Goal: Information Seeking & Learning: Learn about a topic

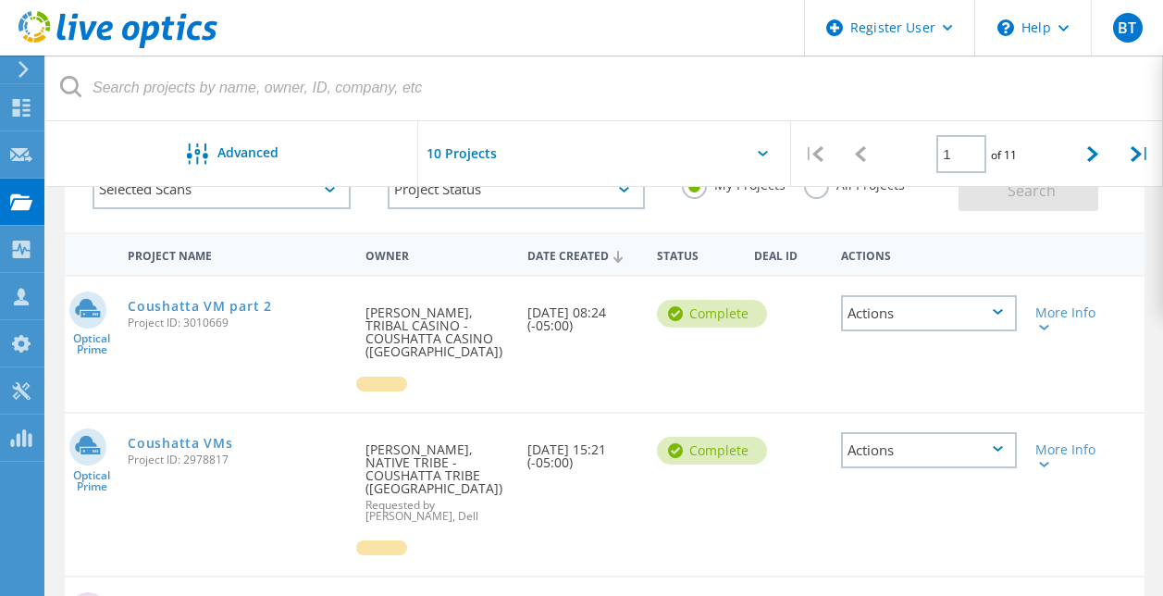
scroll to position [130, 0]
click at [239, 305] on link "Coushatta VM part 2" at bounding box center [199, 305] width 143 height 13
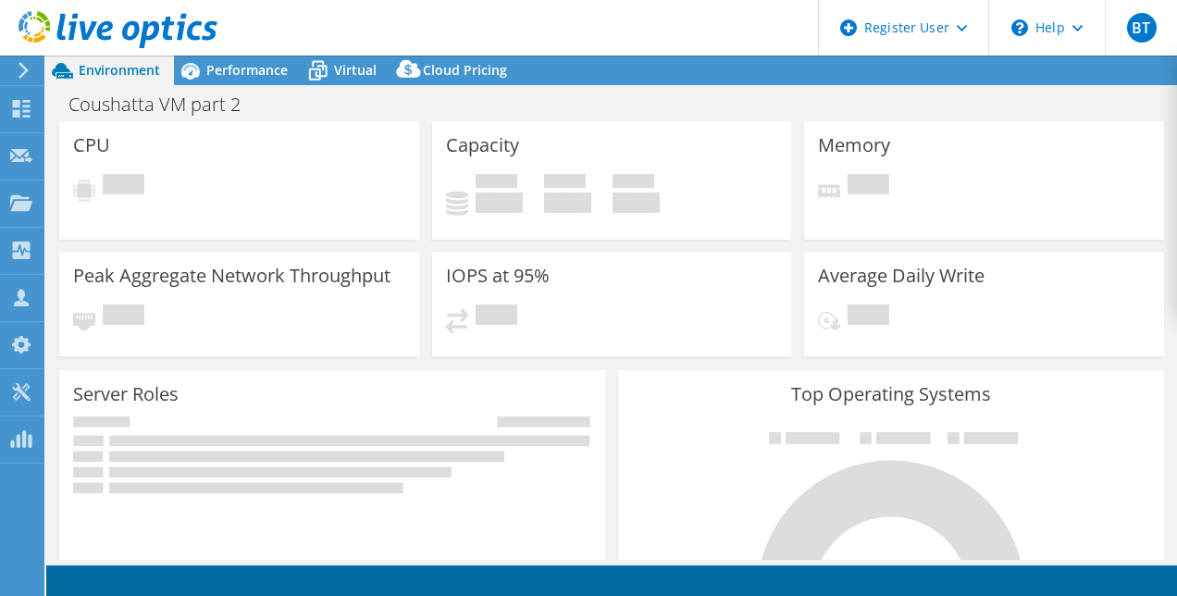
select select "USD"
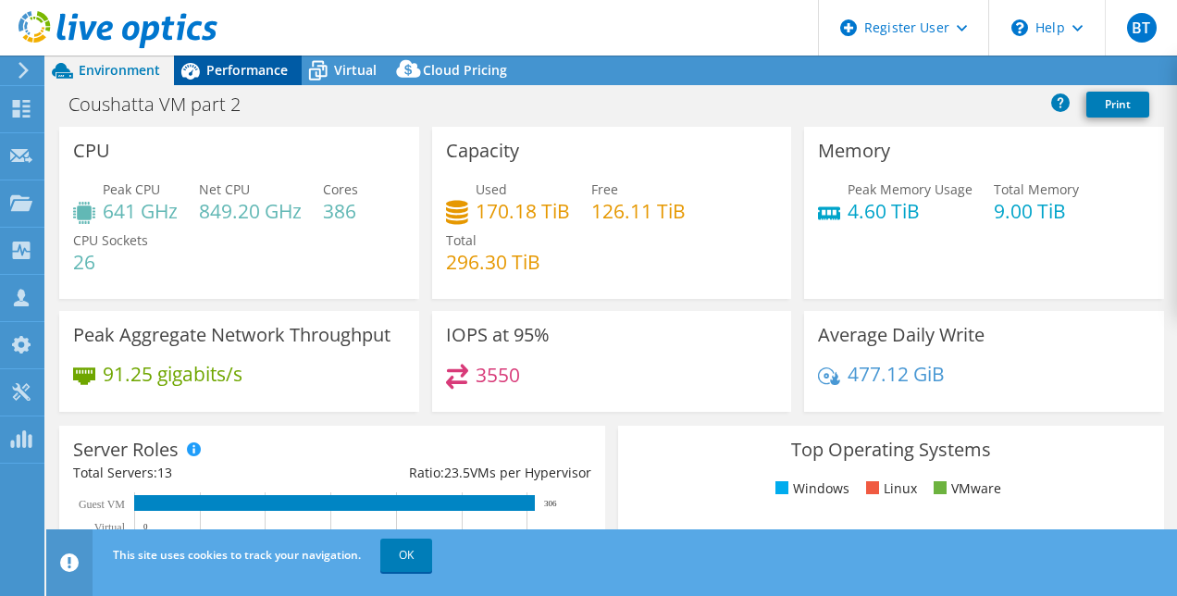
click at [266, 58] on div "Performance" at bounding box center [238, 71] width 128 height 30
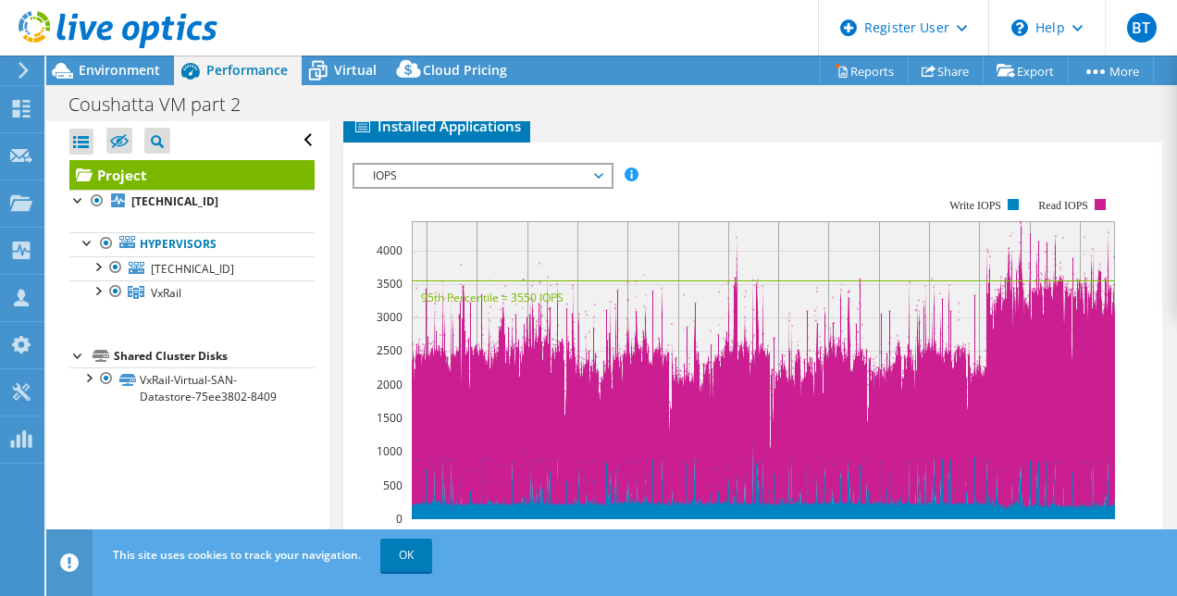
scroll to position [570, 0]
click at [473, 171] on span "IOPS" at bounding box center [483, 176] width 238 height 22
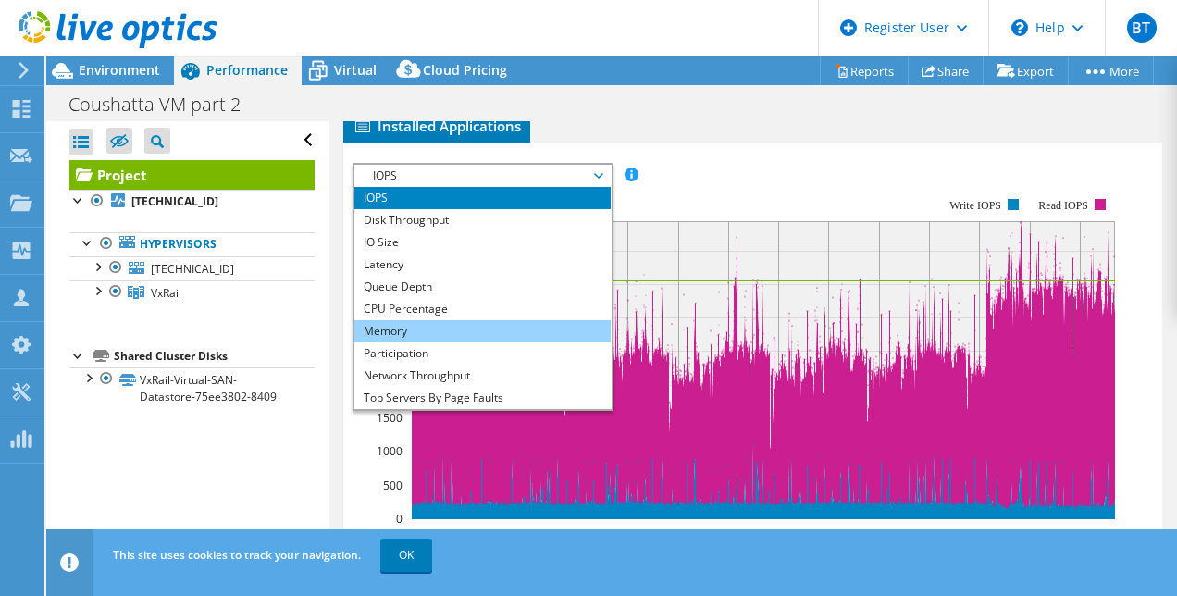
click at [481, 329] on li "Memory" at bounding box center [482, 331] width 256 height 22
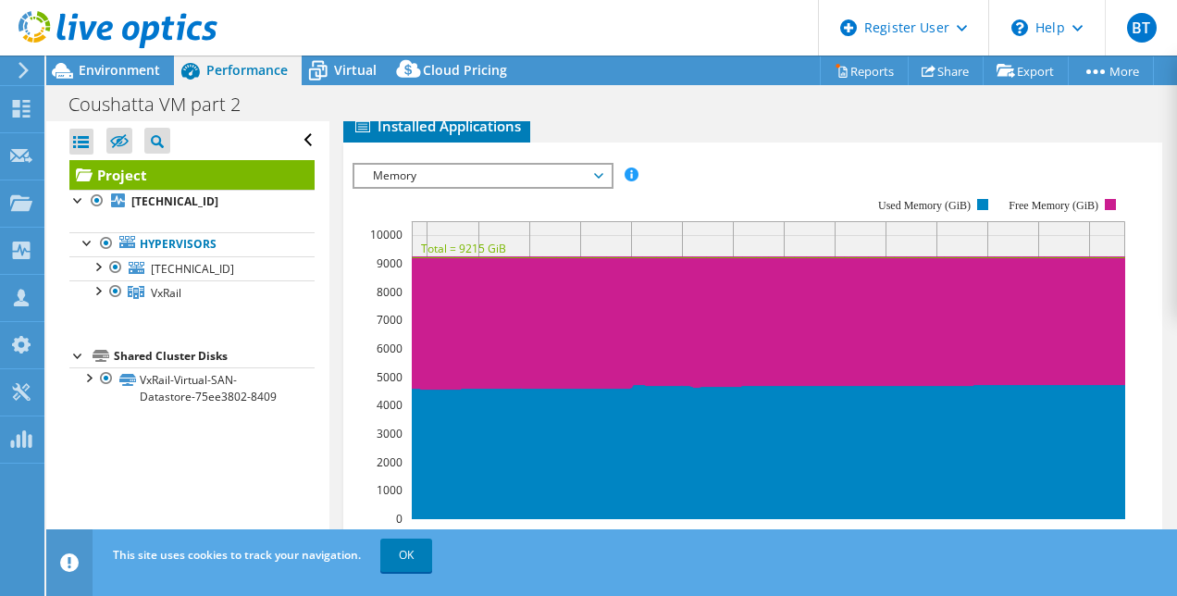
click at [456, 166] on span "Memory" at bounding box center [483, 176] width 238 height 22
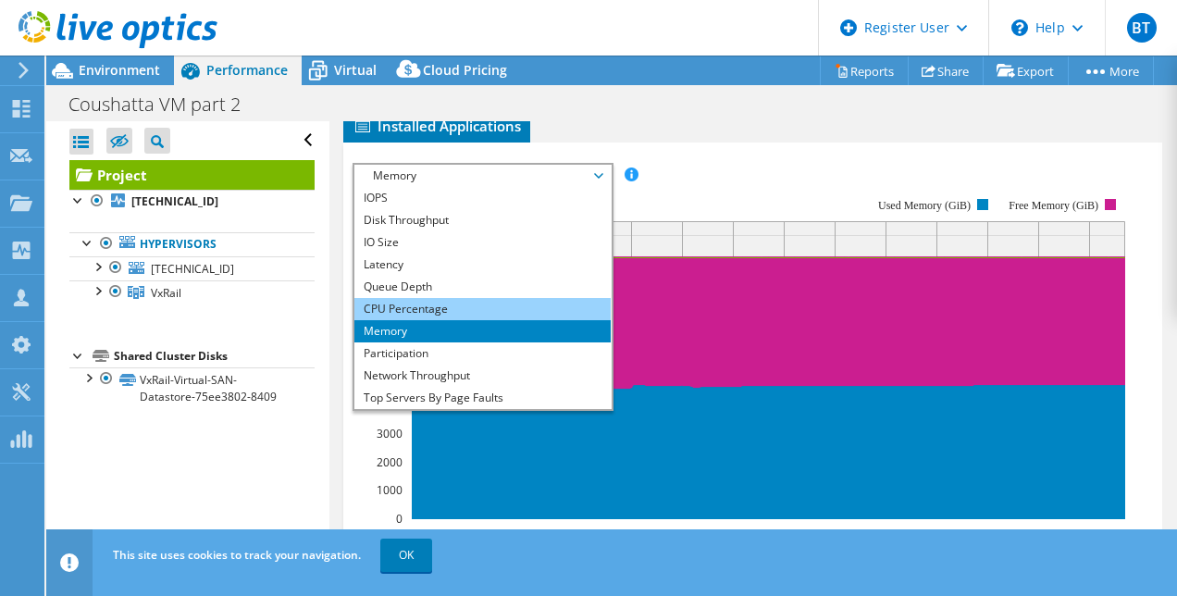
click at [469, 310] on li "CPU Percentage" at bounding box center [482, 309] width 256 height 22
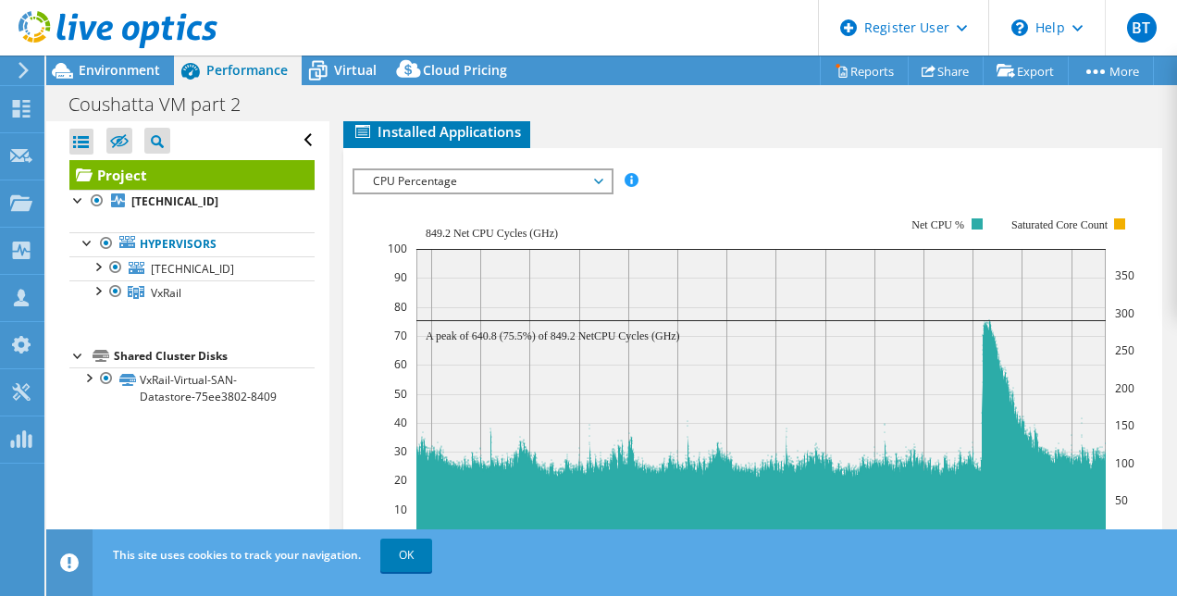
scroll to position [564, 0]
click at [511, 185] on span "CPU Percentage" at bounding box center [483, 182] width 238 height 22
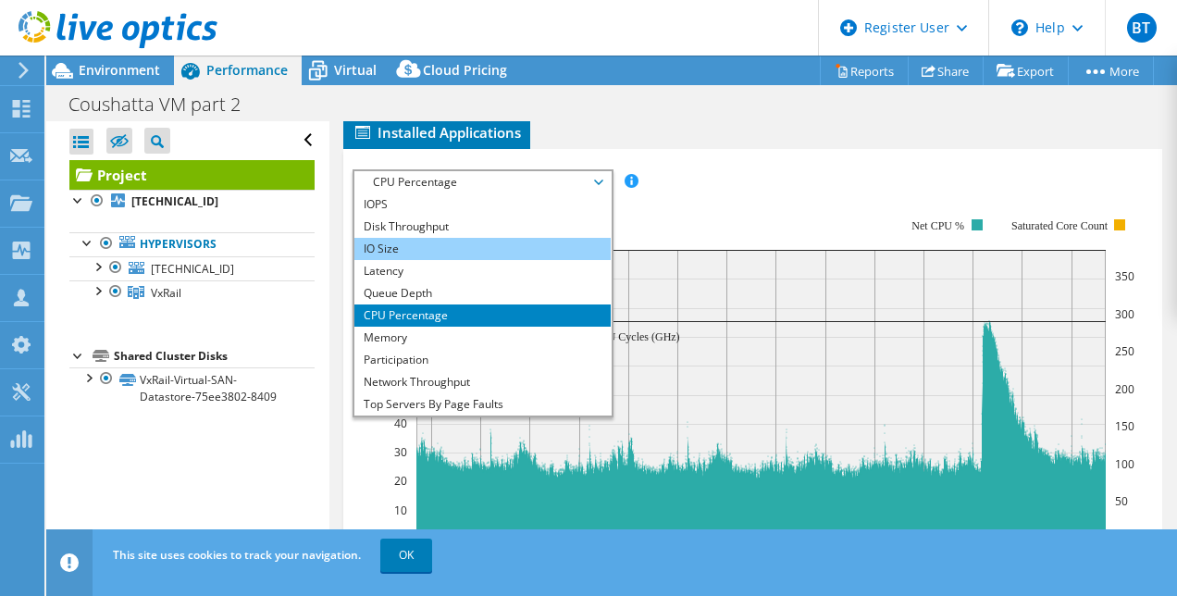
scroll to position [524, 0]
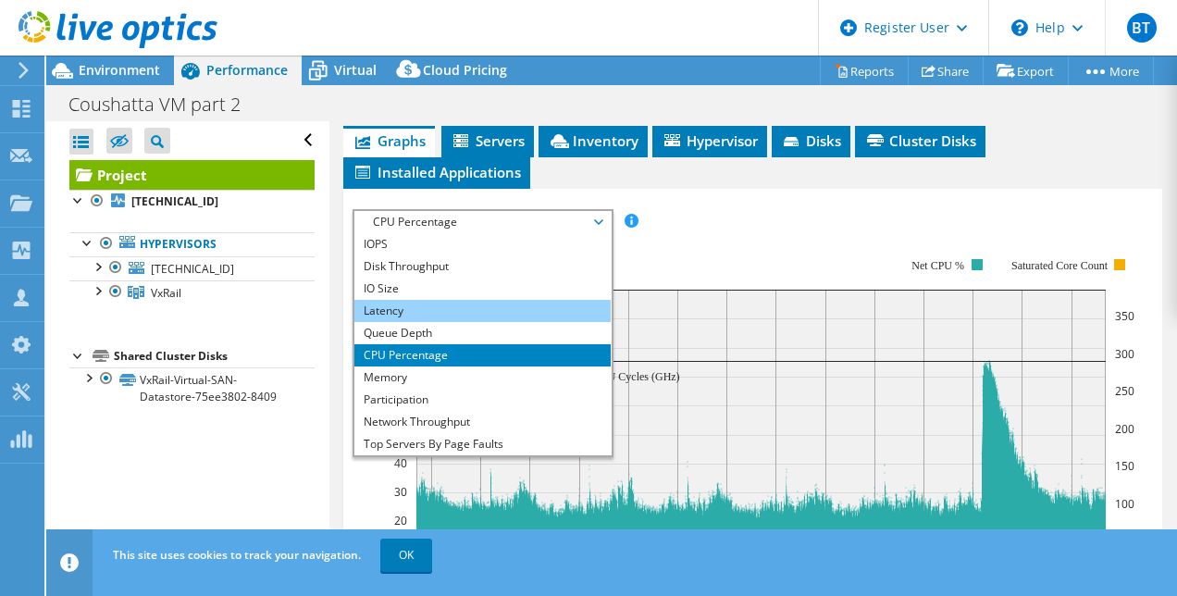
click at [495, 304] on li "Latency" at bounding box center [482, 311] width 256 height 22
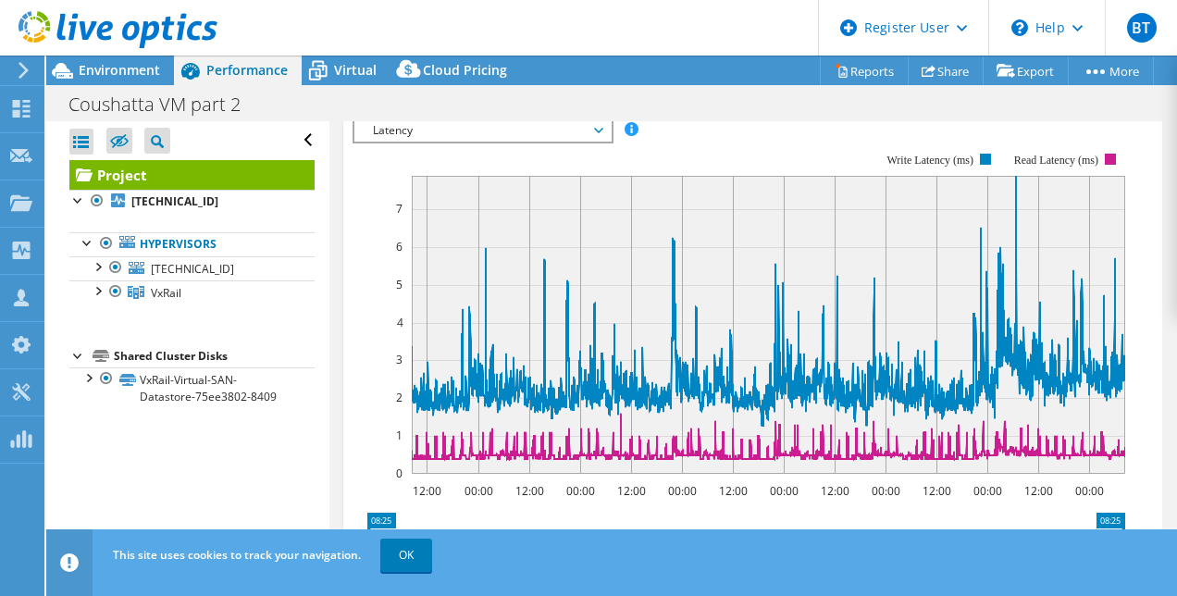
scroll to position [614, 0]
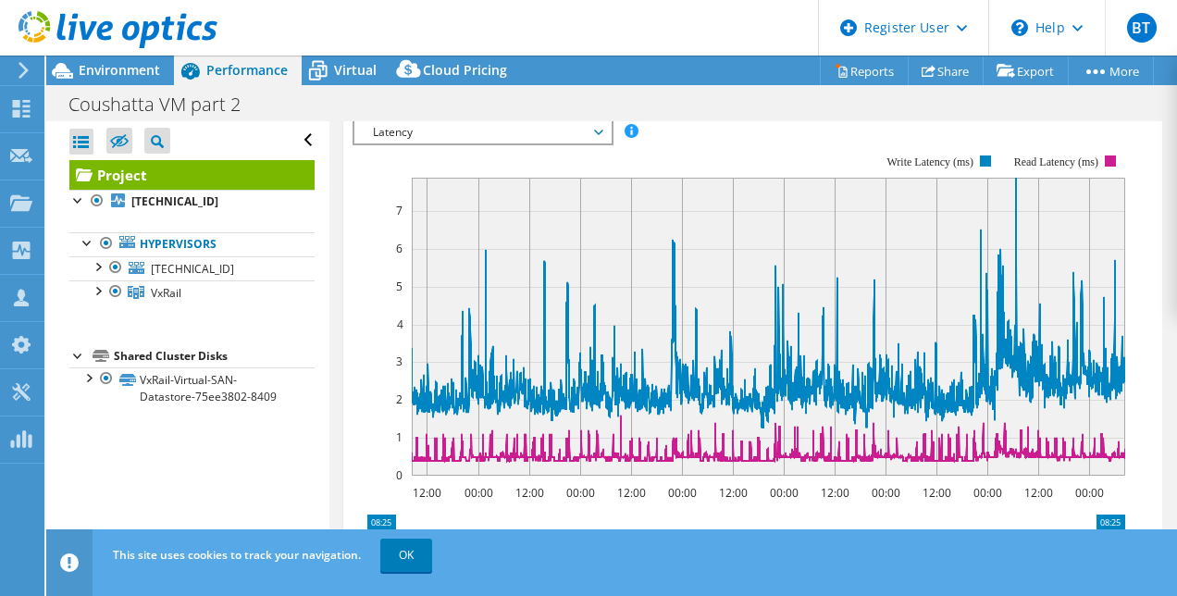
click at [545, 139] on span "Latency" at bounding box center [483, 132] width 238 height 22
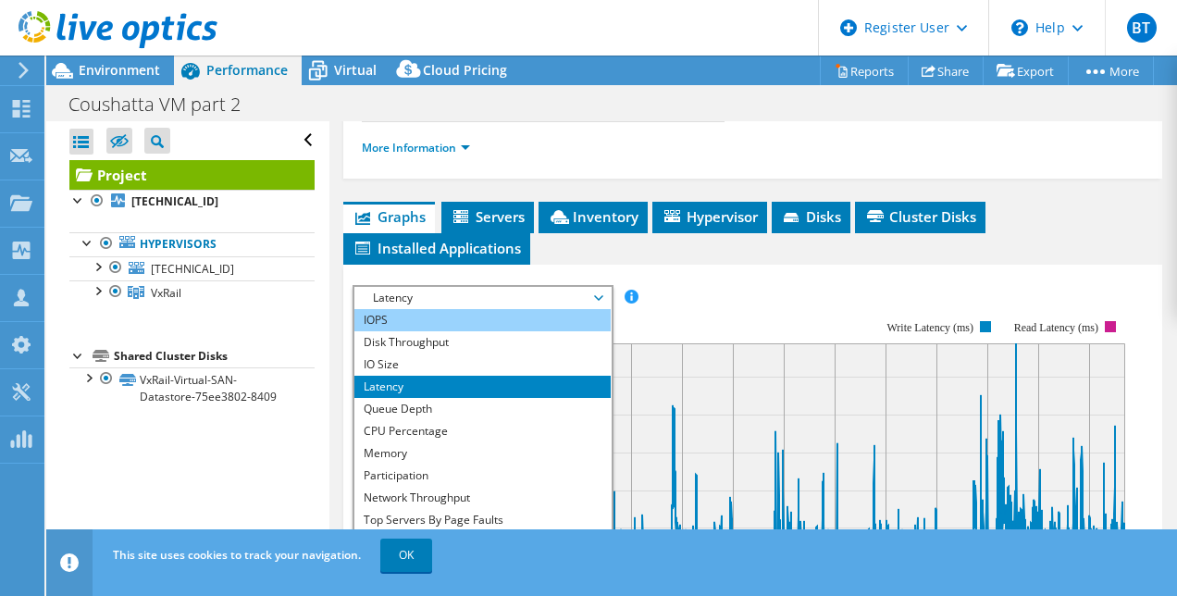
scroll to position [447, 0]
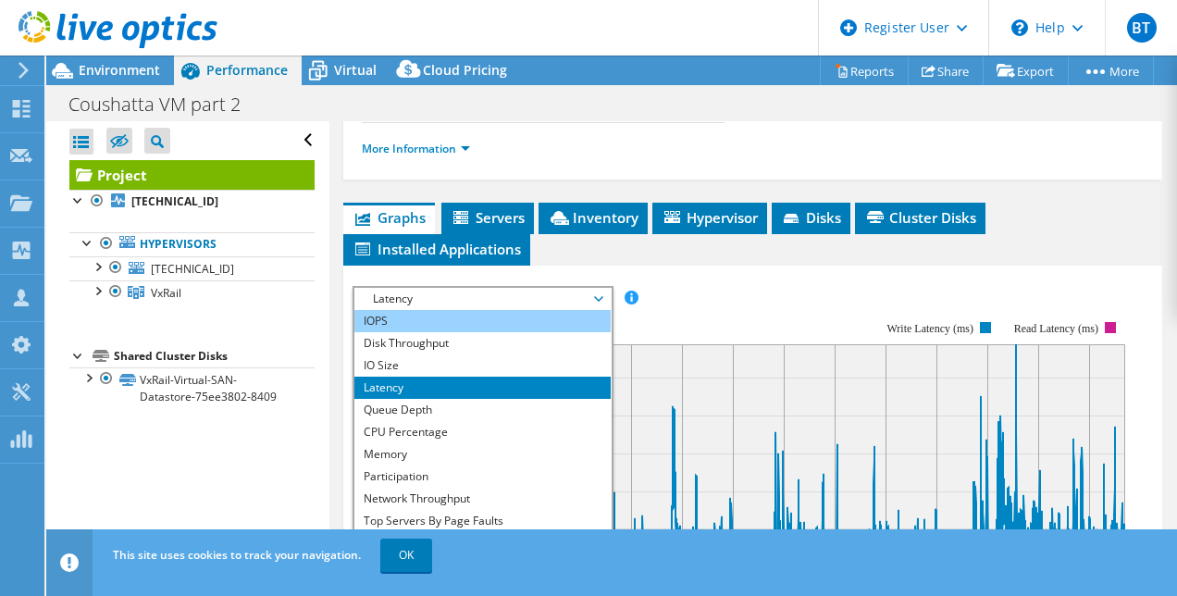
click at [480, 319] on li "IOPS" at bounding box center [482, 321] width 256 height 22
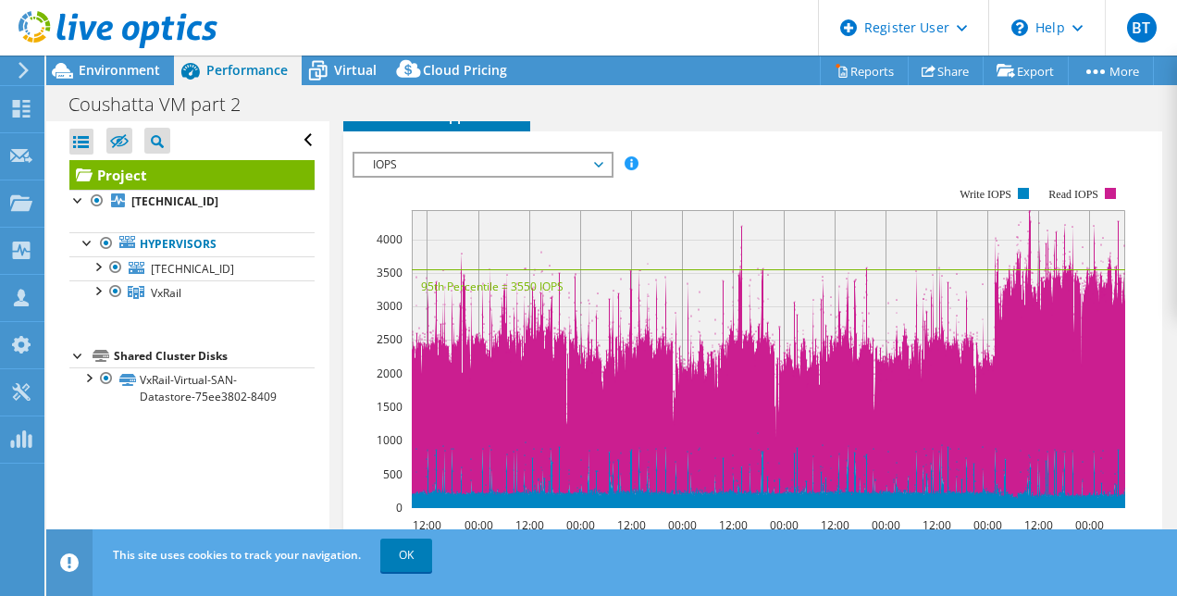
scroll to position [581, 0]
click at [587, 166] on span "IOPS" at bounding box center [483, 165] width 238 height 22
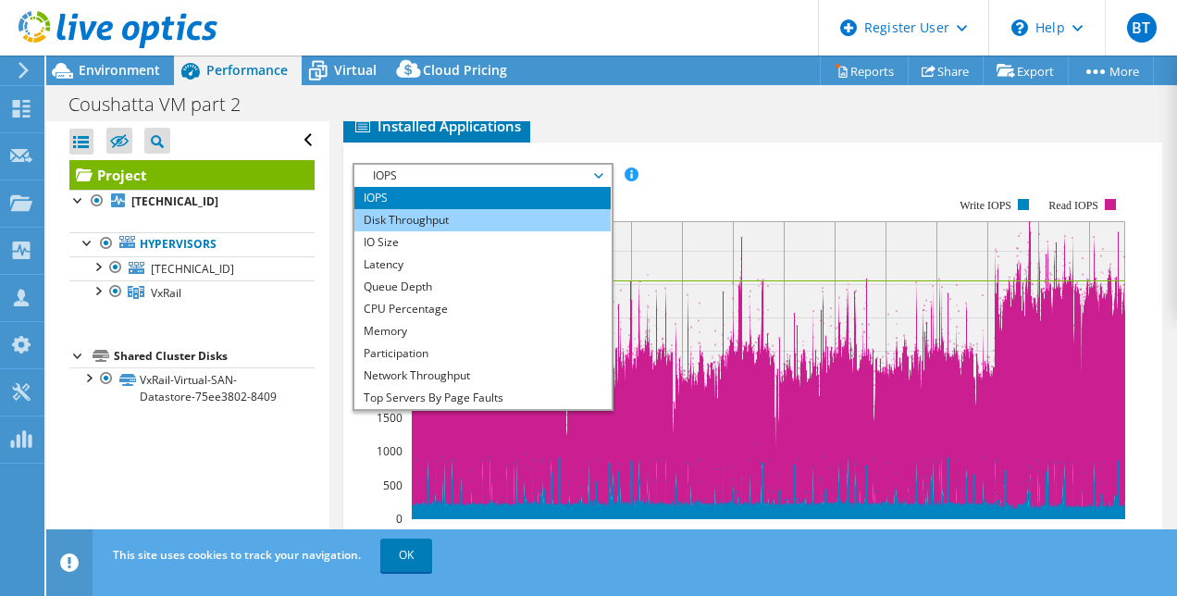
scroll to position [573, 0]
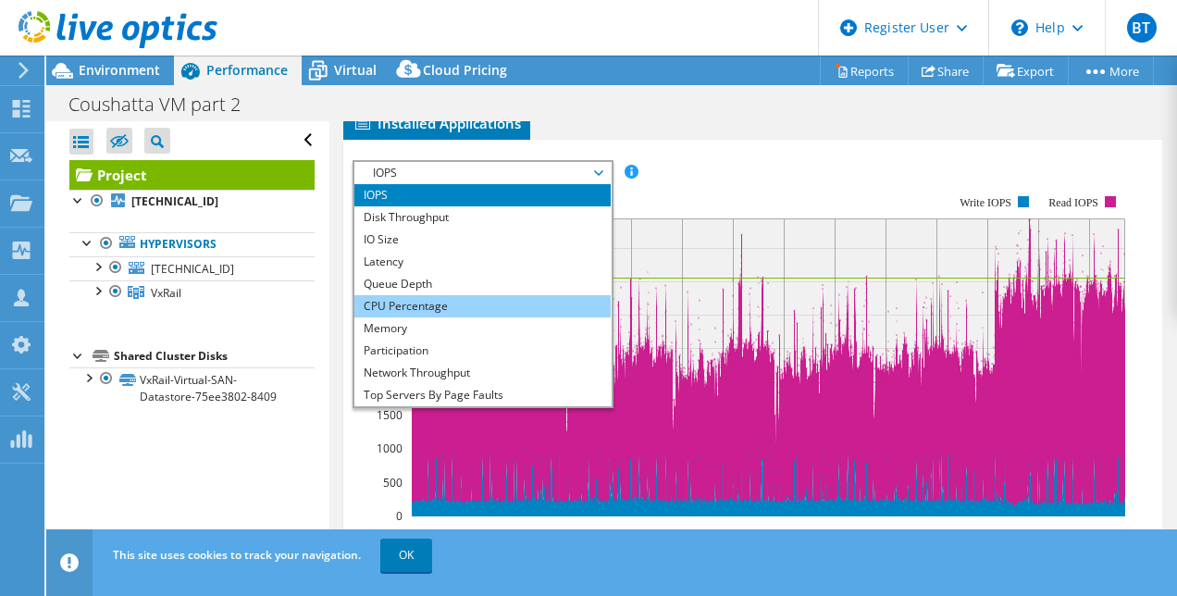
click at [463, 305] on li "CPU Percentage" at bounding box center [482, 306] width 256 height 22
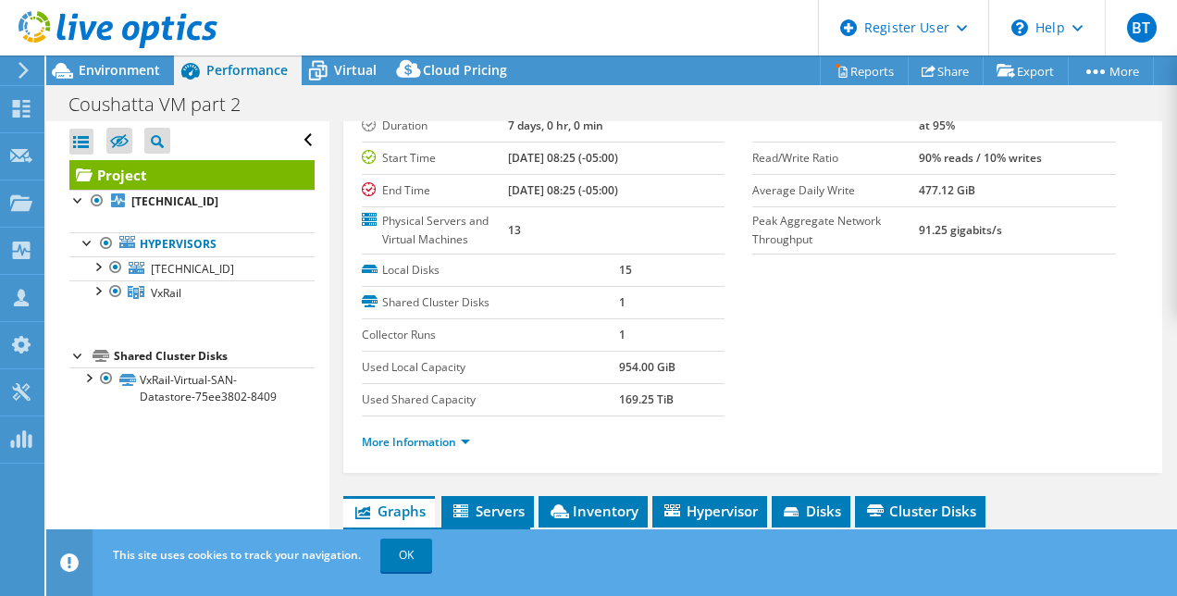
scroll to position [0, 0]
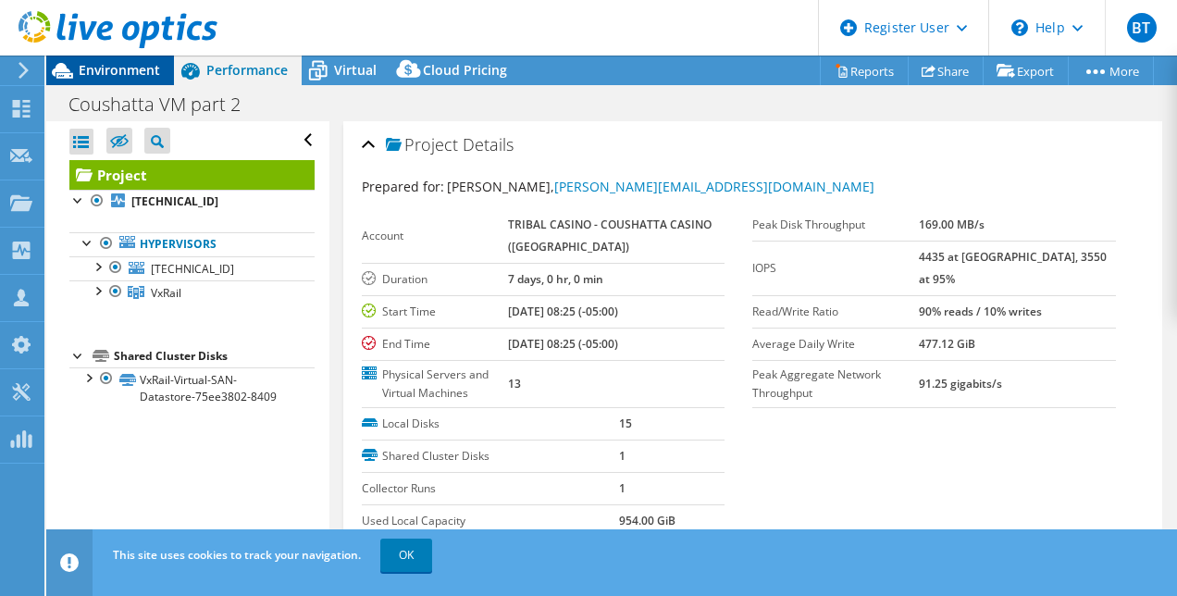
click at [130, 70] on span "Environment" at bounding box center [119, 70] width 81 height 18
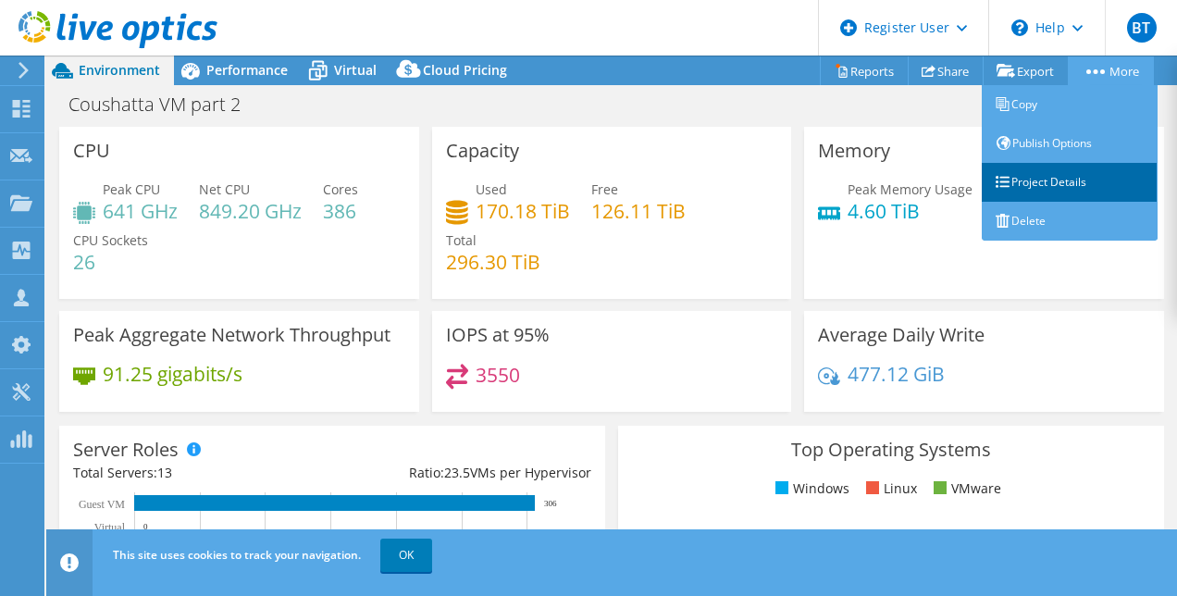
click at [1089, 165] on link "Project Details" at bounding box center [1070, 182] width 176 height 39
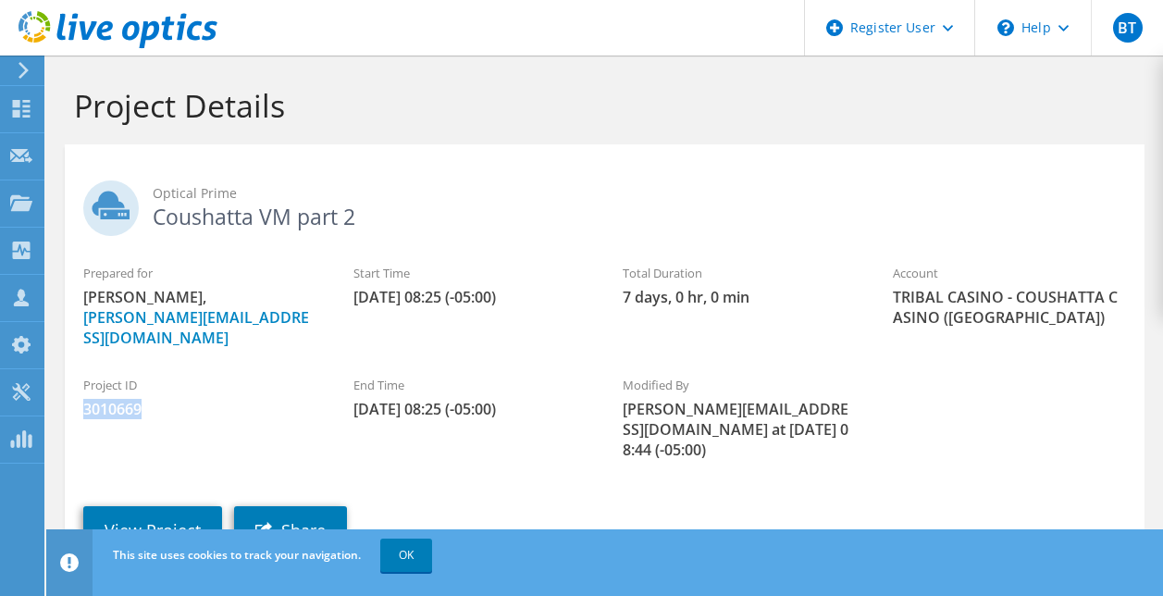
drag, startPoint x: 139, startPoint y: 389, endPoint x: 81, endPoint y: 404, distance: 59.5
click at [81, 404] on div "Project ID 3010669" at bounding box center [200, 397] width 270 height 62
copy span "3010669"
click at [144, 506] on link "View Project" at bounding box center [152, 530] width 139 height 48
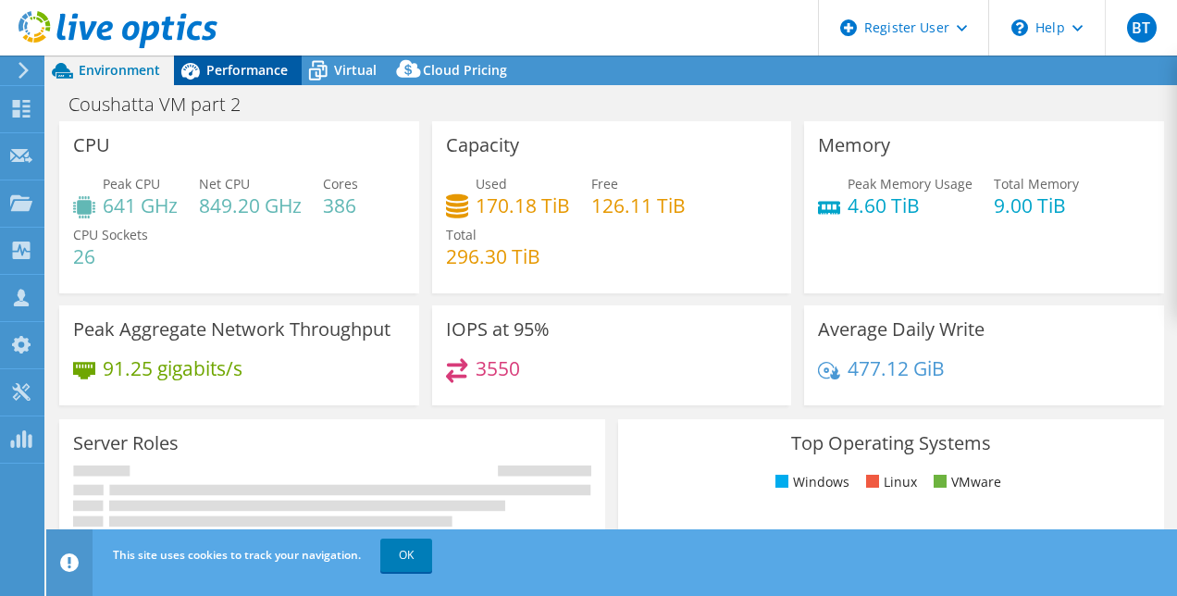
click at [260, 68] on span "Performance" at bounding box center [246, 70] width 81 height 18
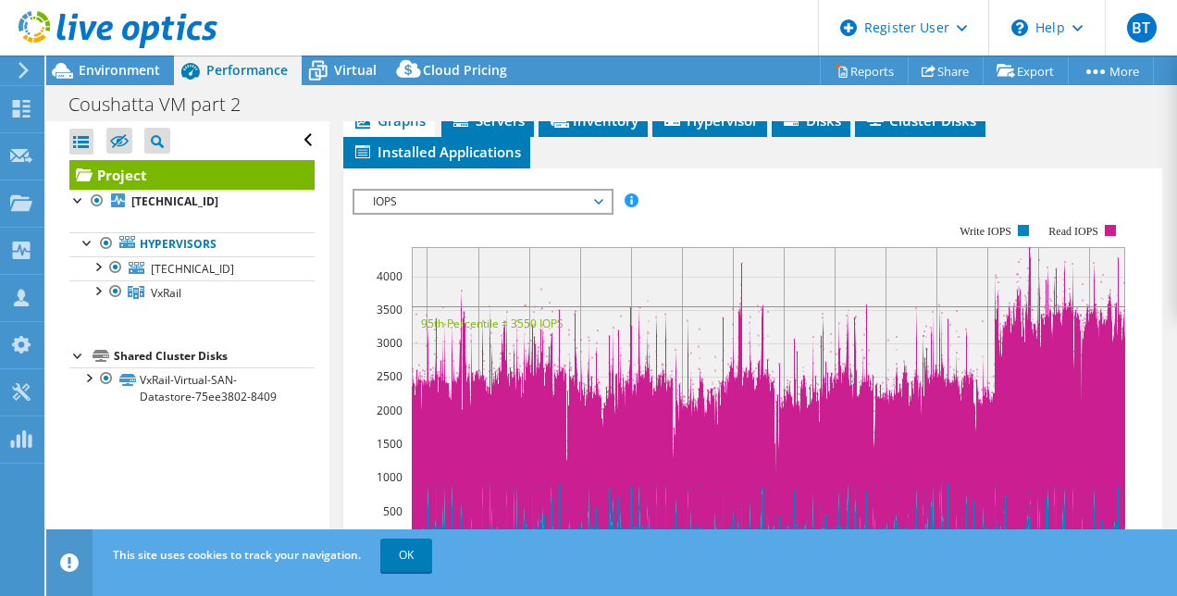
scroll to position [539, 0]
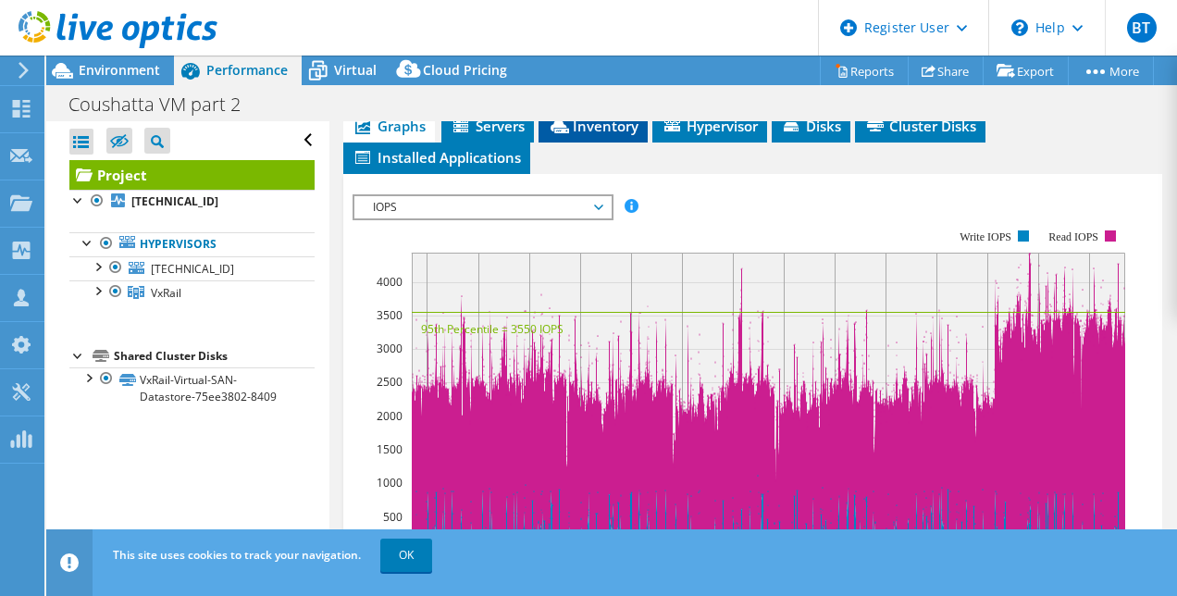
click at [596, 130] on span "Inventory" at bounding box center [593, 126] width 91 height 19
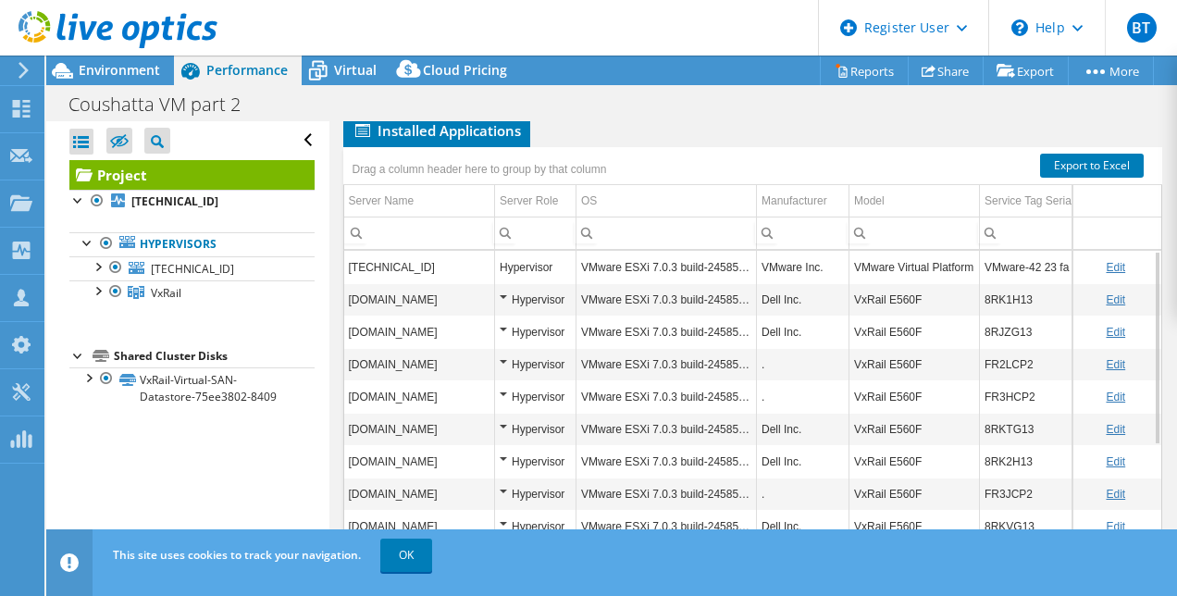
scroll to position [584, 0]
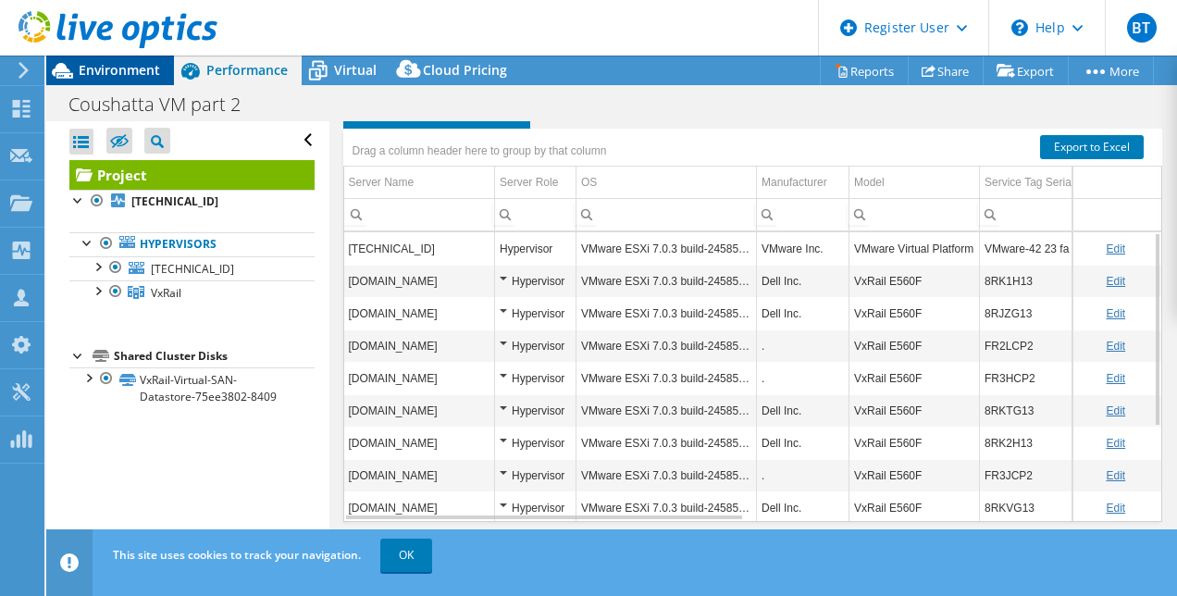
click at [119, 69] on span "Environment" at bounding box center [119, 70] width 81 height 18
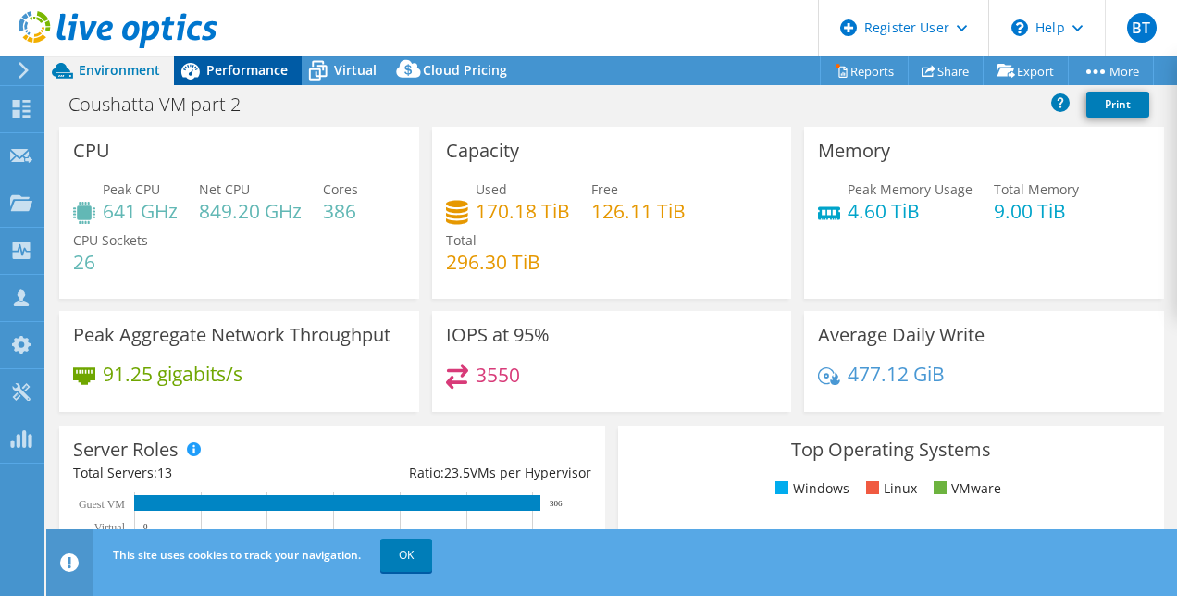
click at [223, 65] on span "Performance" at bounding box center [246, 70] width 81 height 18
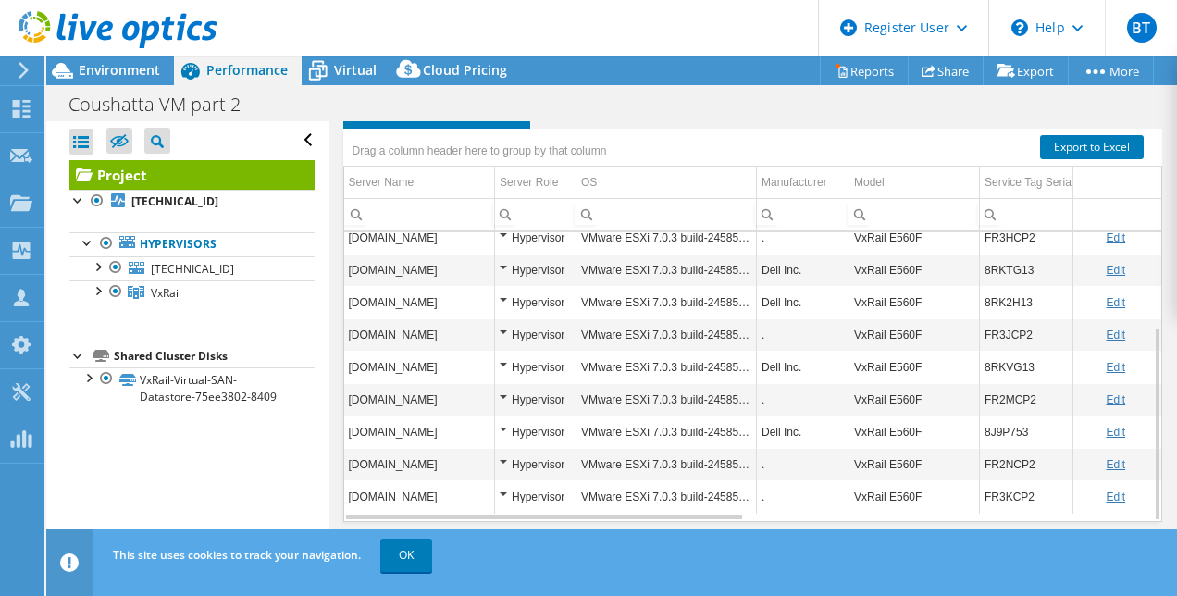
scroll to position [139, 0]
click at [144, 66] on span "Environment" at bounding box center [119, 70] width 81 height 18
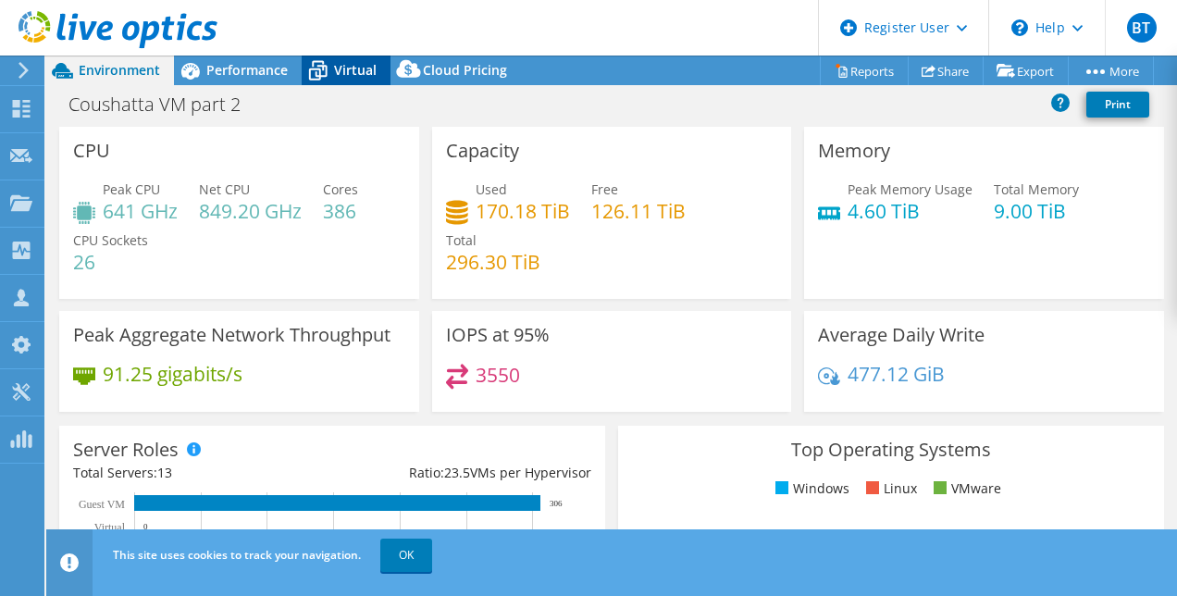
click at [343, 68] on span "Virtual" at bounding box center [355, 70] width 43 height 18
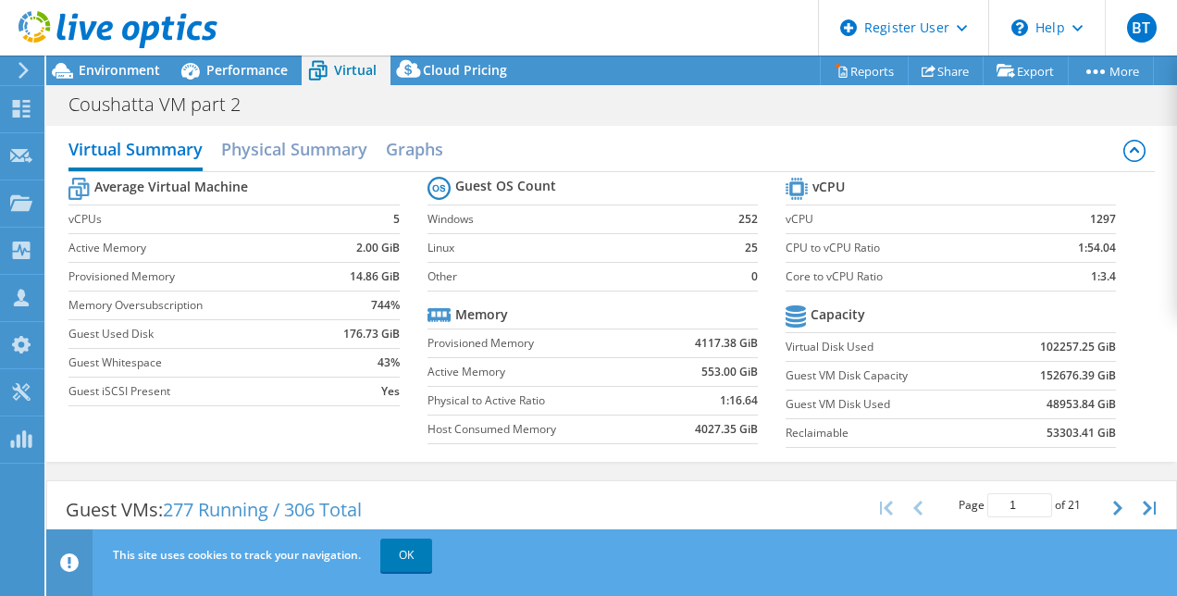
scroll to position [0, 0]
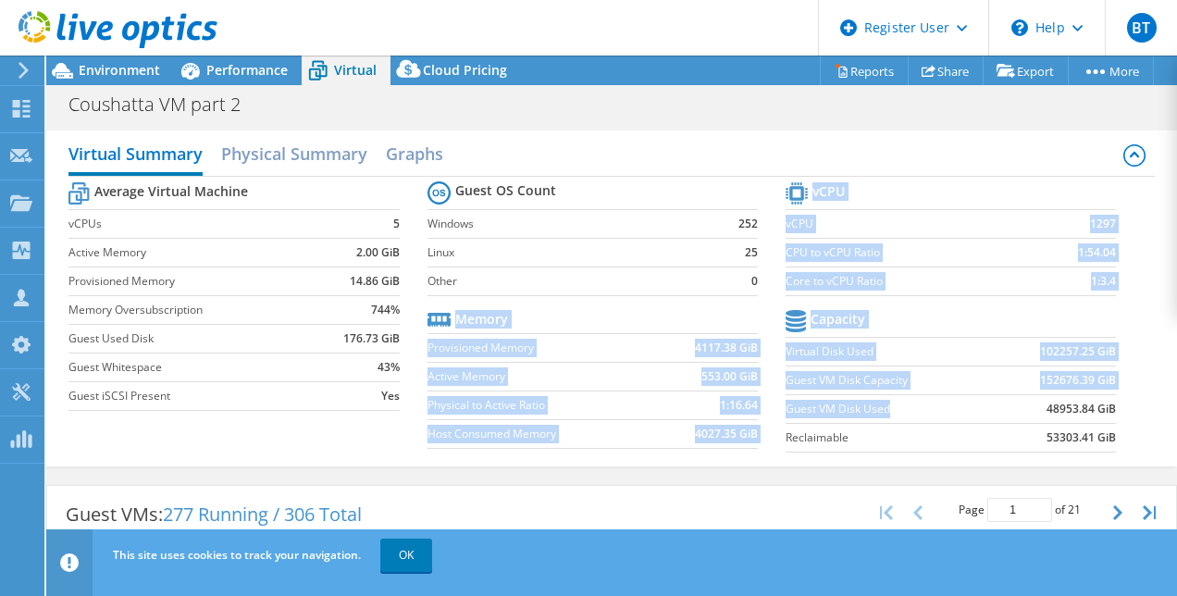
drag, startPoint x: 882, startPoint y: 412, endPoint x: 775, endPoint y: 408, distance: 107.4
click at [775, 408] on div "Average Virtual Machine vCPUs 5 Active Memory 2.00 GiB Provisioned Memory 14.86…" at bounding box center [610, 319] width 1085 height 285
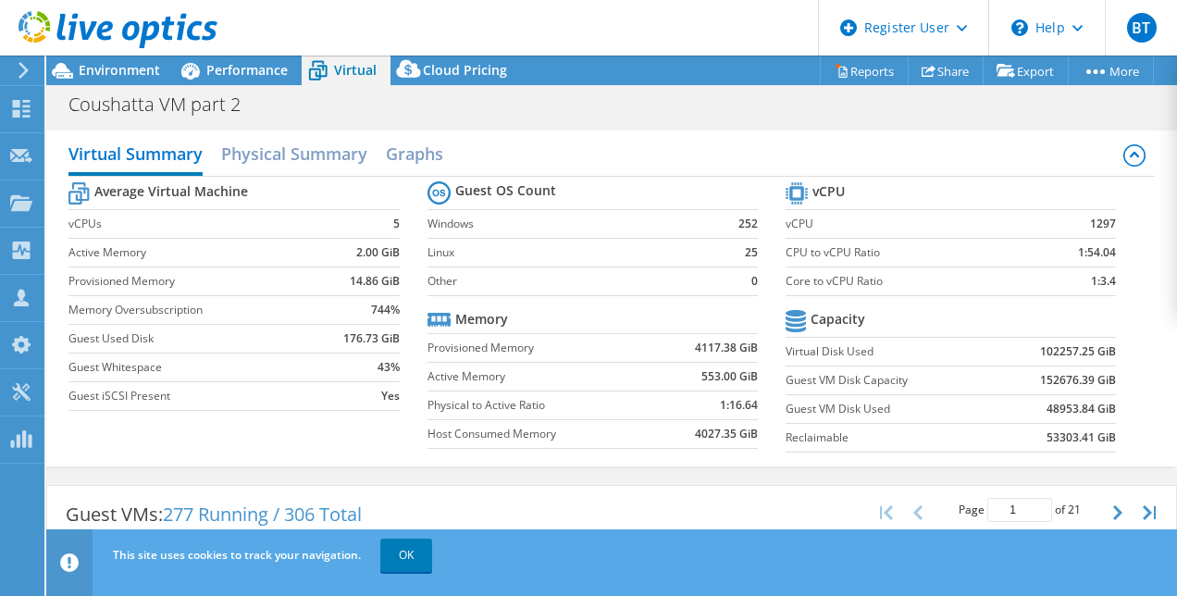
drag, startPoint x: 775, startPoint y: 408, endPoint x: 815, endPoint y: 413, distance: 41.0
click at [775, 408] on section "Guest OS Count Windows 252 Linux 25 Other 0 Memory Provisioned Memory 4117.38 G…" at bounding box center [607, 317] width 358 height 281
drag, startPoint x: 874, startPoint y: 409, endPoint x: 808, endPoint y: 417, distance: 66.2
click at [808, 417] on label "Guest VM Disk Used" at bounding box center [890, 409] width 209 height 19
drag, startPoint x: 808, startPoint y: 417, endPoint x: 779, endPoint y: 415, distance: 28.7
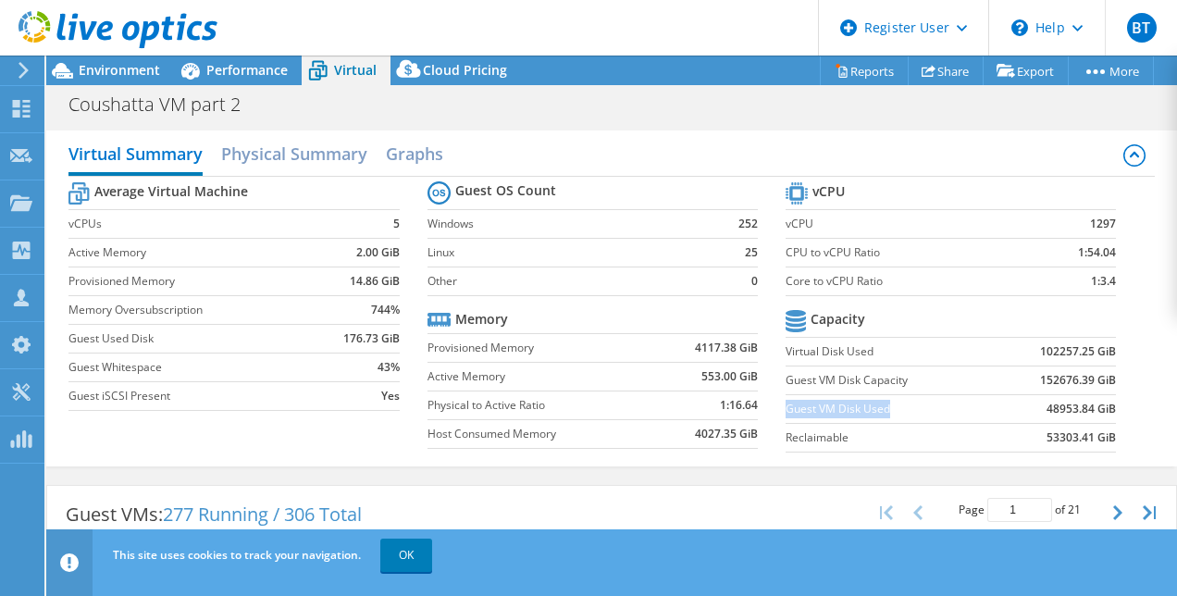
click at [786, 415] on label "Guest VM Disk Used" at bounding box center [890, 409] width 209 height 19
copy label "Guest VM Disk Used"
drag, startPoint x: 866, startPoint y: 353, endPoint x: 776, endPoint y: 352, distance: 89.8
click at [786, 352] on label "Virtual Disk Used" at bounding box center [890, 351] width 209 height 19
copy label "Virtual Disk Used"
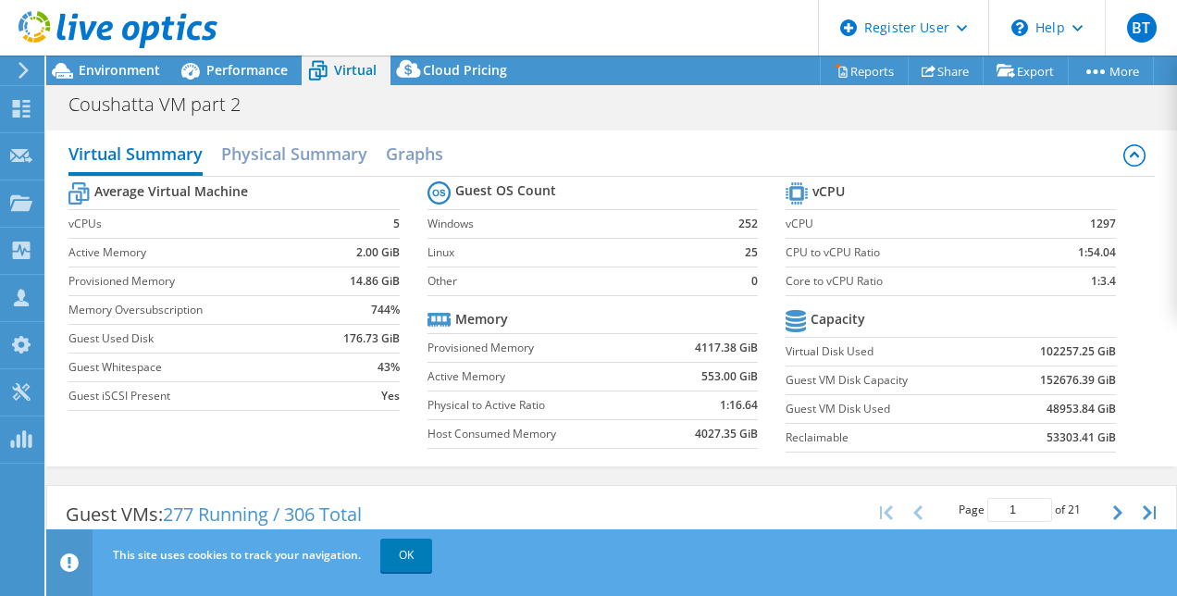
click at [820, 296] on section "vCPU vCPU 1297 CPU to vCPU Ratio 1:54.04 Core to vCPU Ratio 1:3.4 Capacity Virt…" at bounding box center [965, 320] width 358 height 284
drag, startPoint x: 897, startPoint y: 381, endPoint x: 779, endPoint y: 384, distance: 117.6
click at [786, 384] on label "Guest VM Disk Capacity" at bounding box center [890, 380] width 209 height 19
copy label "Guest VM Disk Capacity"
click at [905, 251] on label "CPU to vCPU Ratio" at bounding box center [907, 252] width 243 height 19
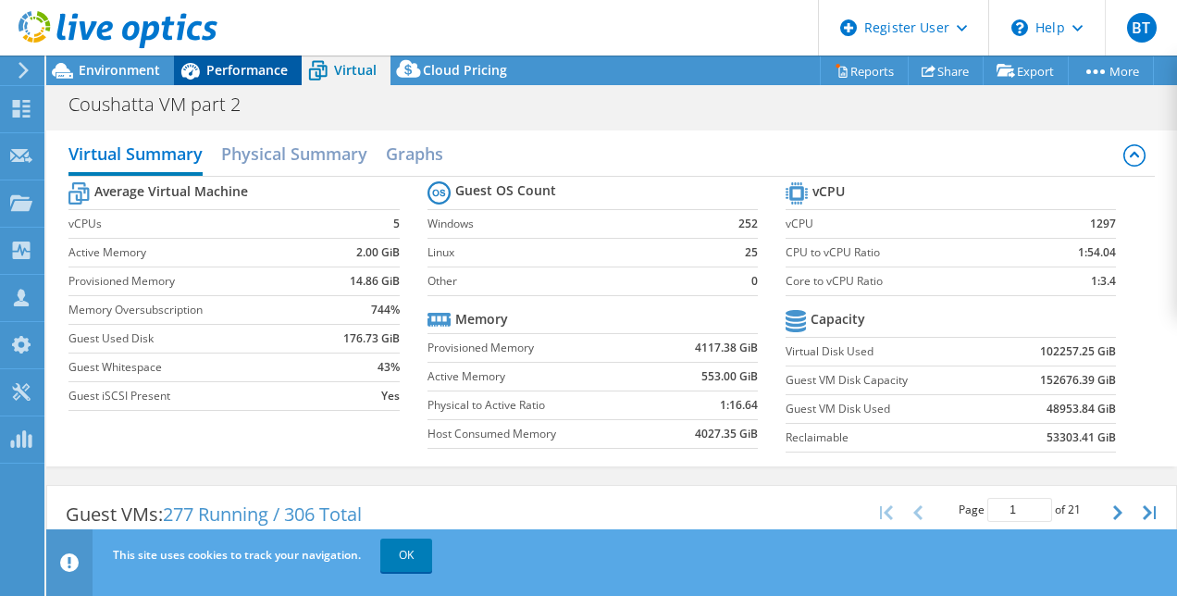
click at [242, 69] on span "Performance" at bounding box center [246, 70] width 81 height 18
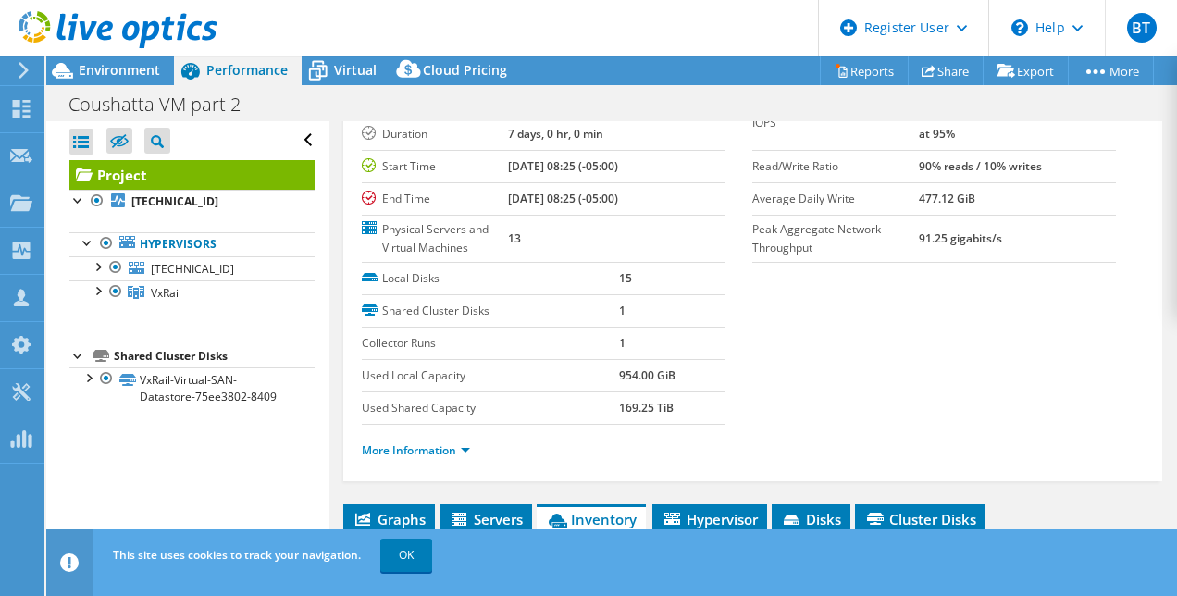
scroll to position [147, 0]
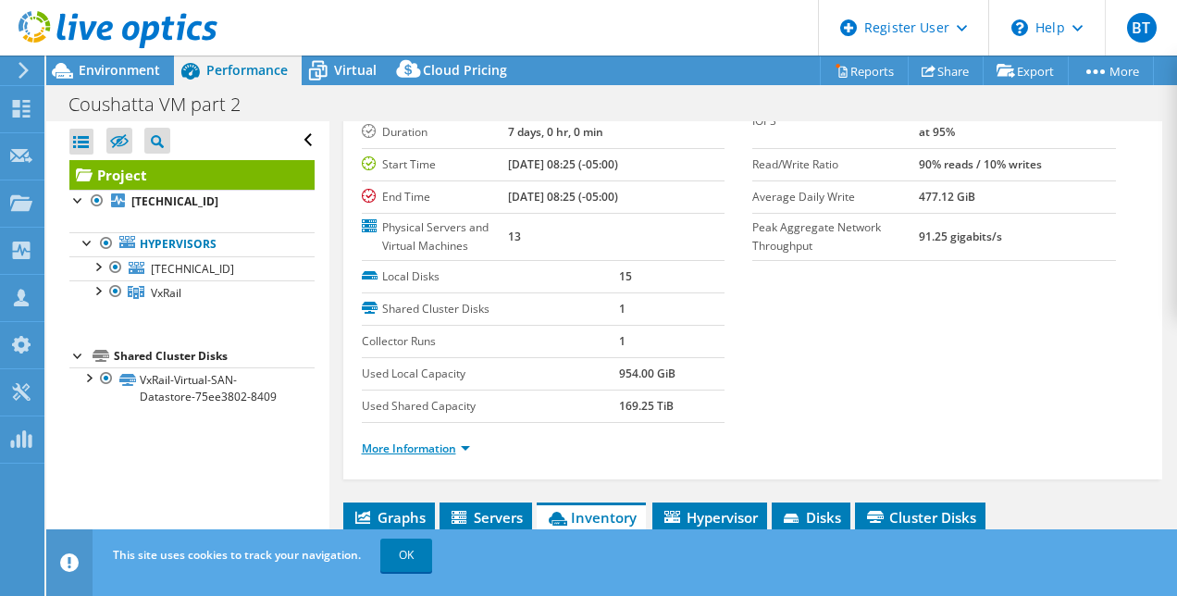
click at [453, 452] on link "More Information" at bounding box center [416, 448] width 108 height 16
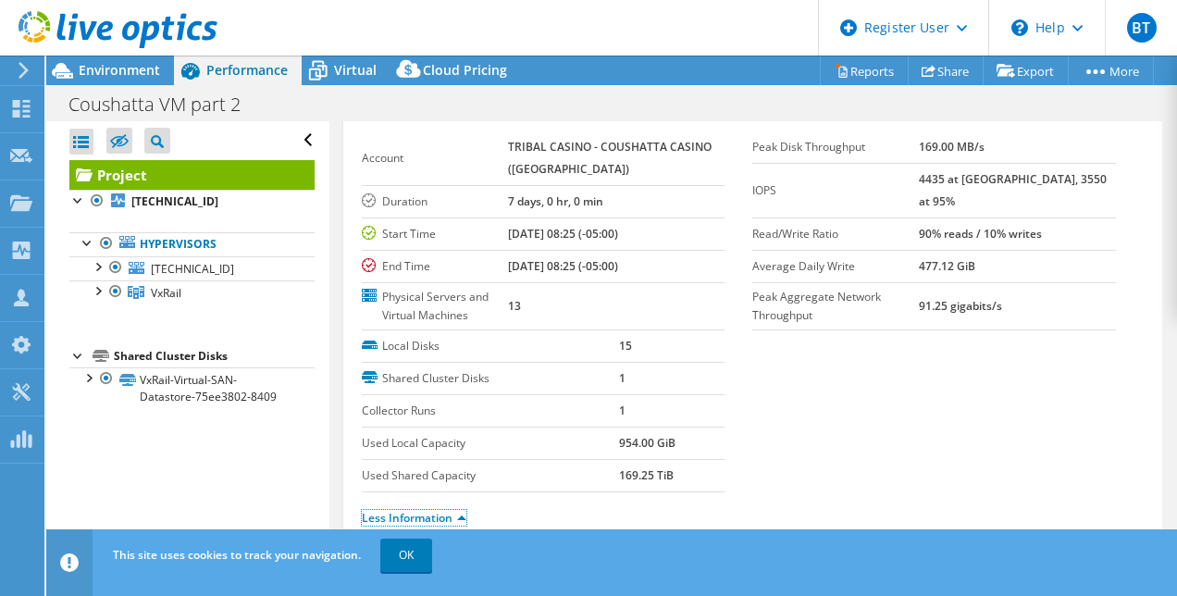
scroll to position [0, 0]
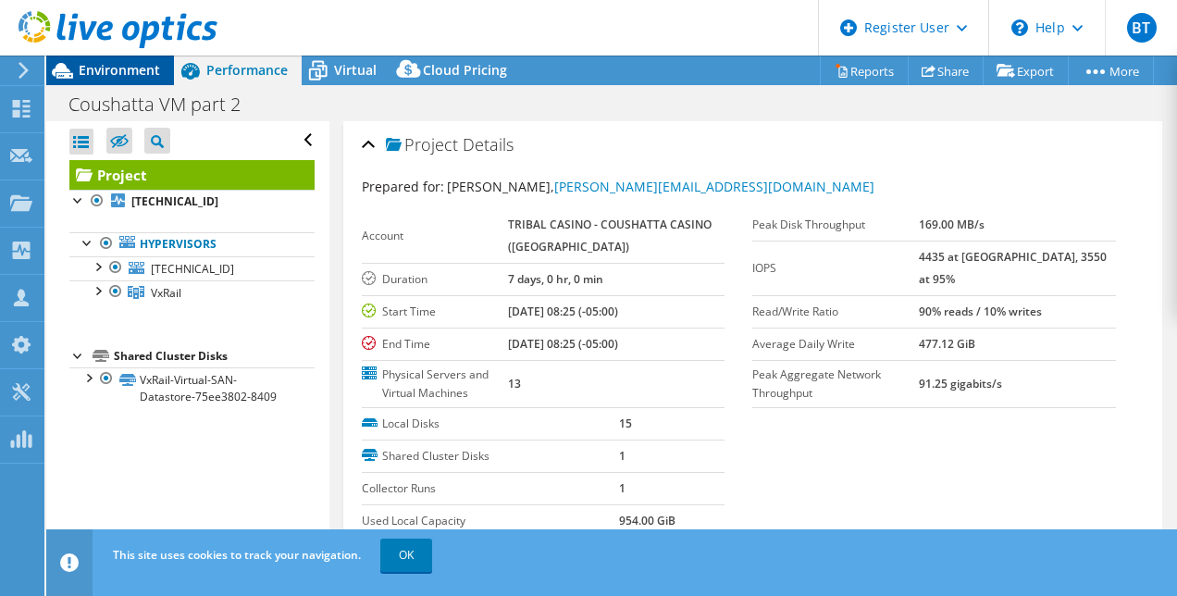
click at [136, 72] on span "Environment" at bounding box center [119, 70] width 81 height 18
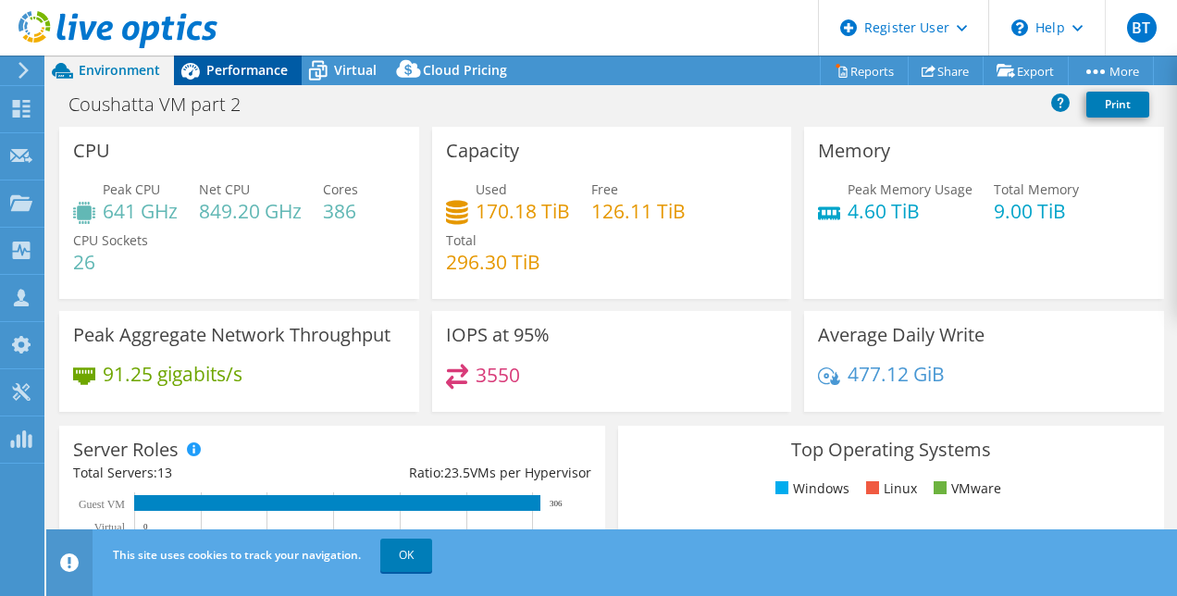
click at [252, 56] on div "Performance" at bounding box center [238, 71] width 128 height 30
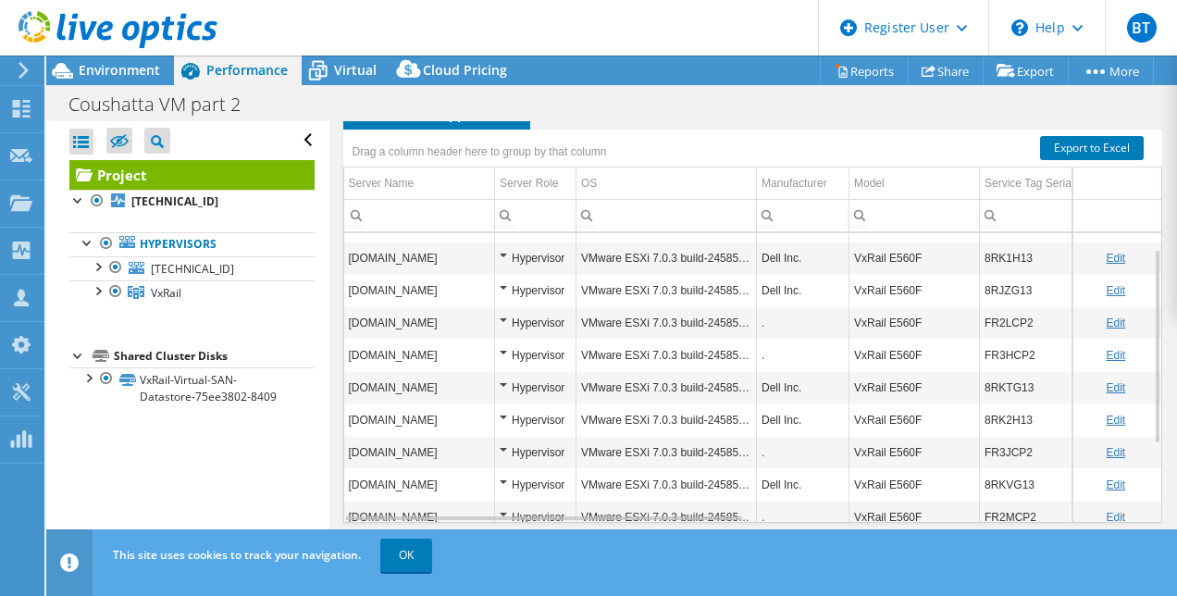
scroll to position [141, 0]
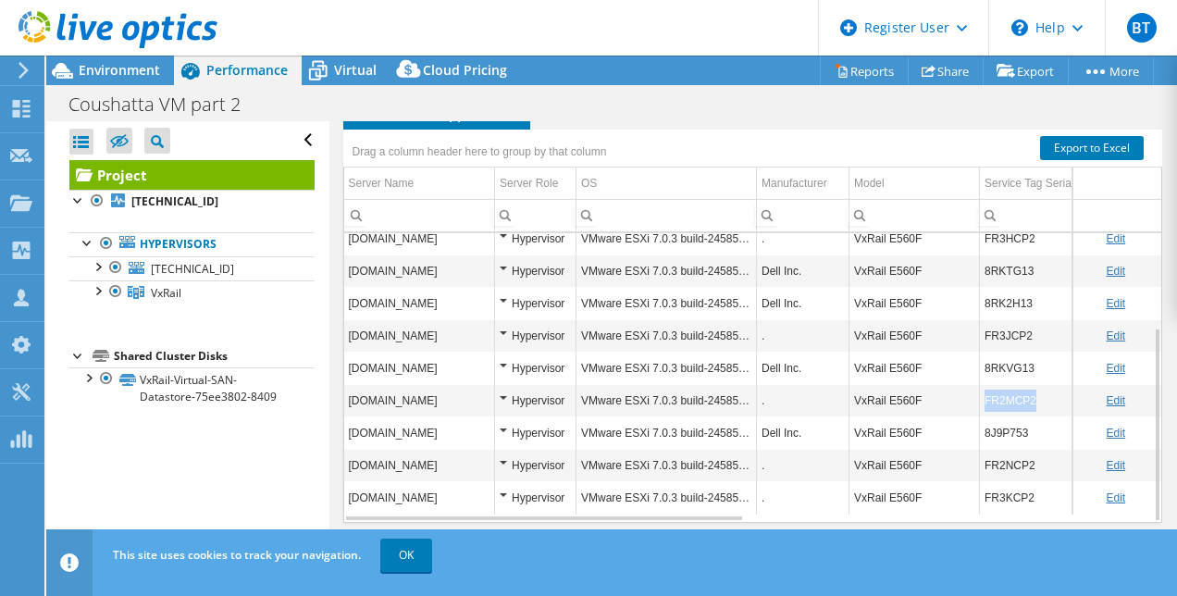
drag, startPoint x: 1039, startPoint y: 399, endPoint x: 984, endPoint y: 407, distance: 56.1
click at [984, 407] on td "FR2MCP2" at bounding box center [1122, 400] width 285 height 32
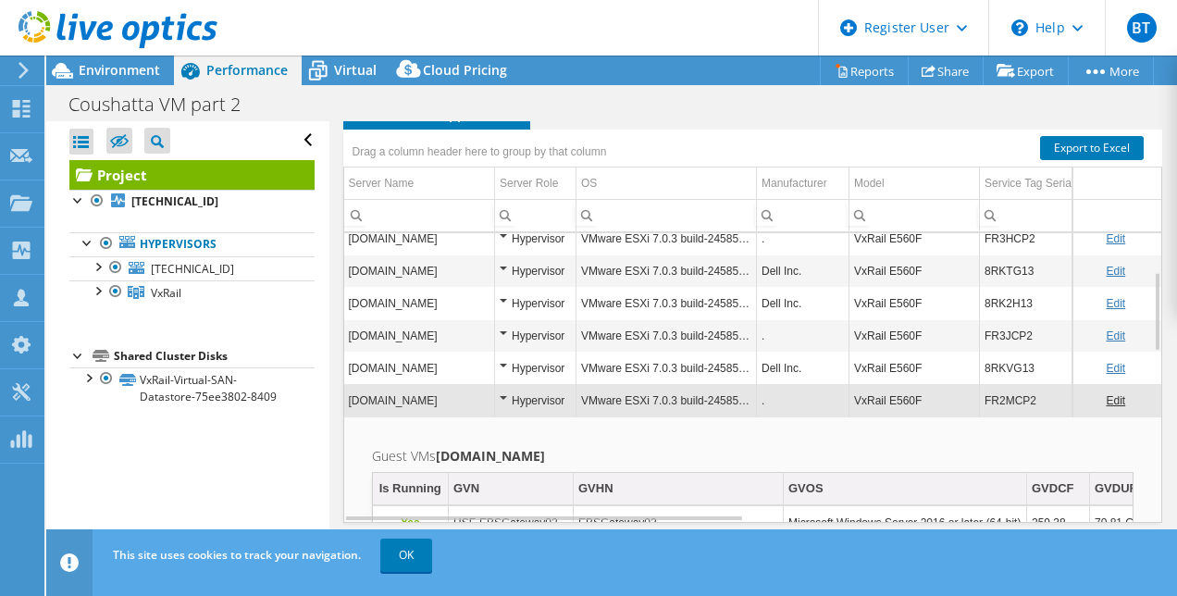
copy td "FR2MCP2"
drag, startPoint x: 1034, startPoint y: 396, endPoint x: 987, endPoint y: 399, distance: 46.4
click at [987, 399] on td "FR2MCP2" at bounding box center [1122, 400] width 285 height 32
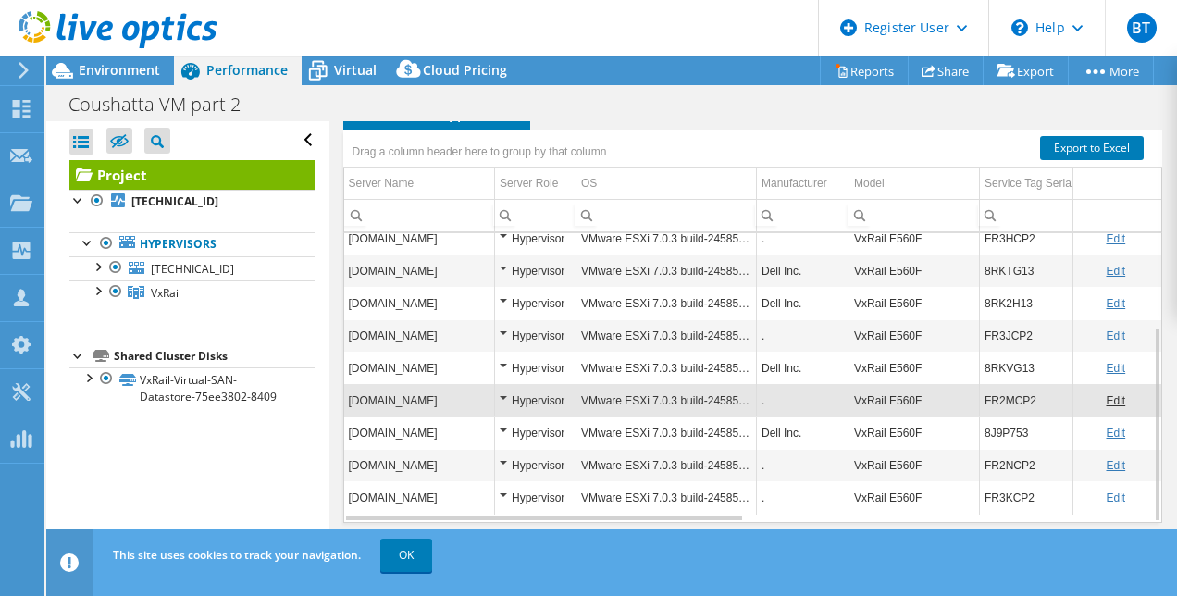
click at [987, 399] on td "FR2MCP2" at bounding box center [1122, 400] width 285 height 32
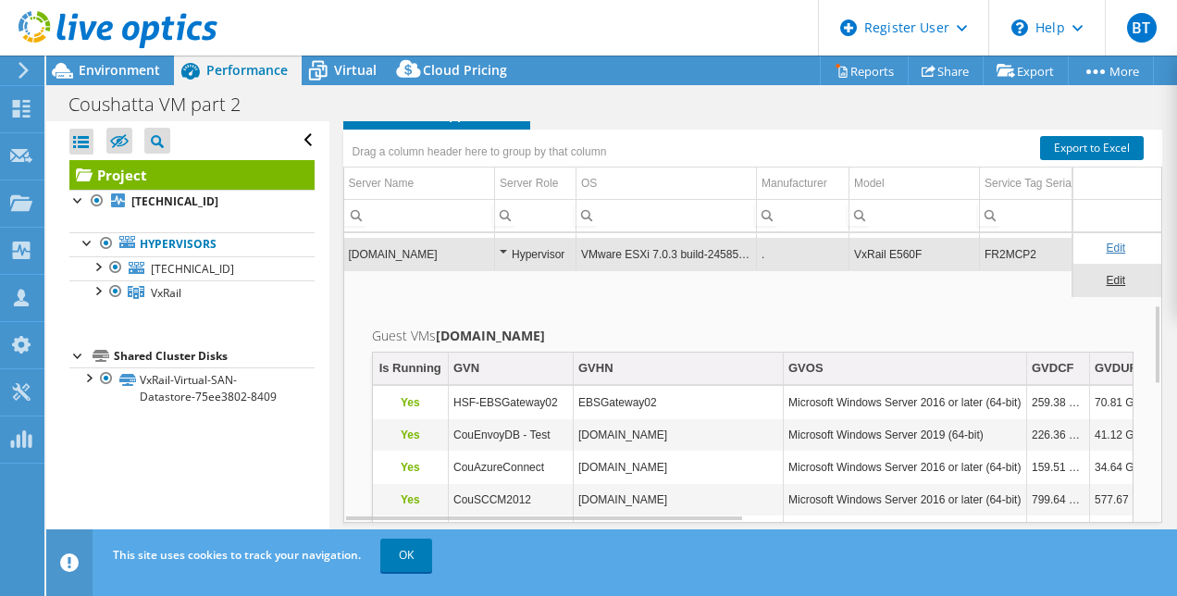
scroll to position [255, 0]
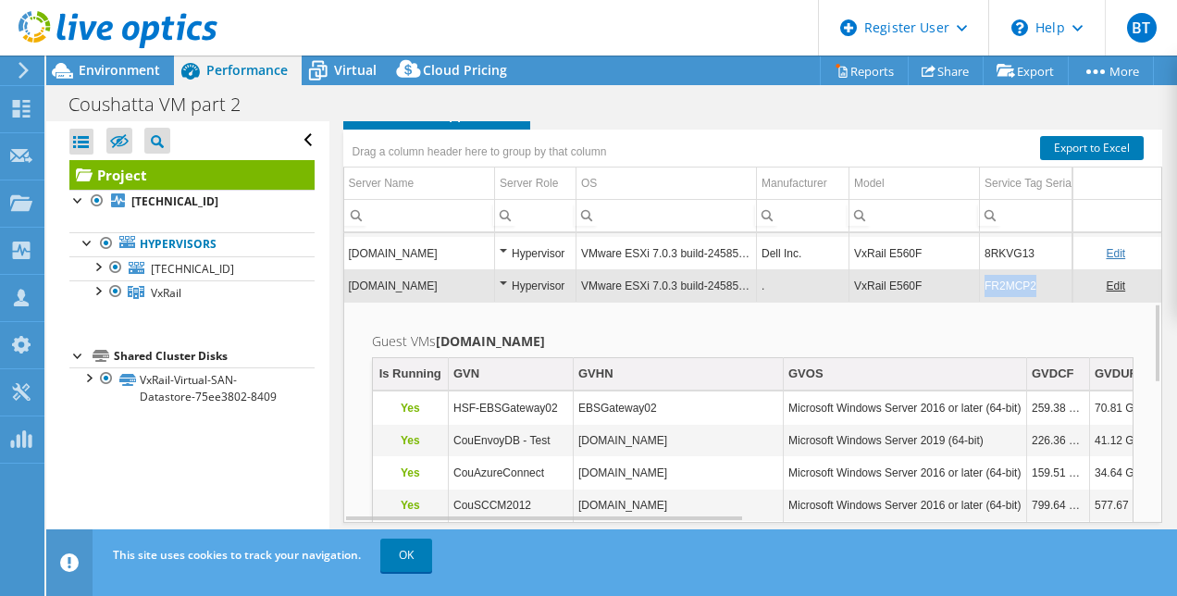
drag, startPoint x: 1037, startPoint y: 277, endPoint x: 981, endPoint y: 283, distance: 56.8
click at [981, 283] on td "FR2MCP2" at bounding box center [1122, 285] width 285 height 32
